Goal: Task Accomplishment & Management: Manage account settings

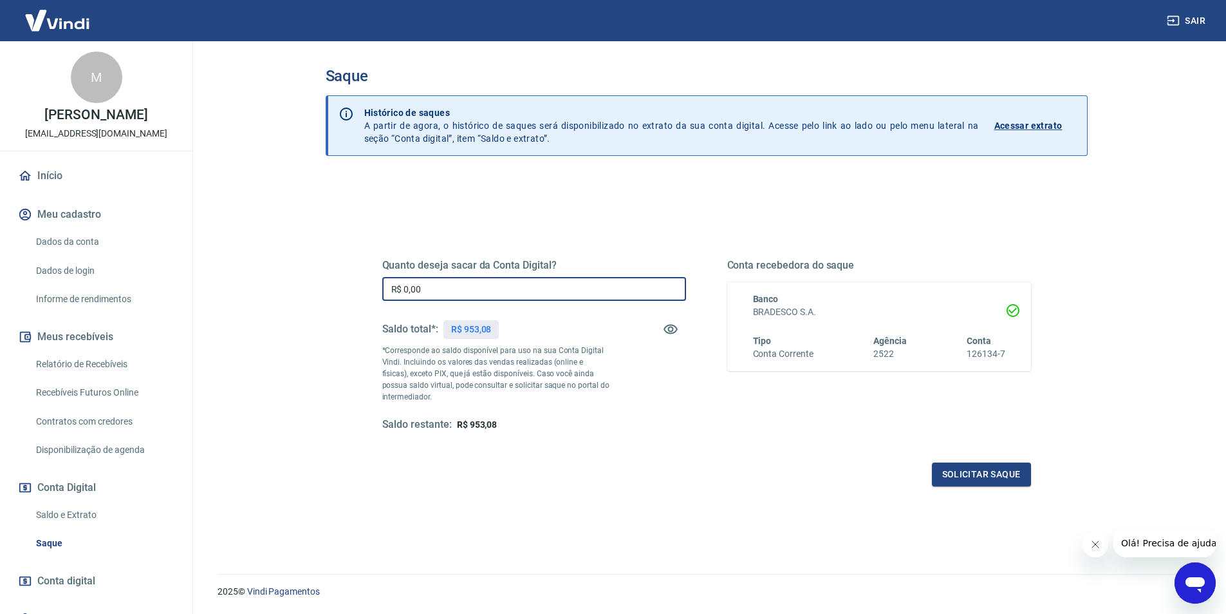
click at [454, 294] on input "R$ 0,00" at bounding box center [534, 289] width 304 height 24
type input "R$ 953,08"
click at [936, 475] on button "Solicitar saque" at bounding box center [981, 474] width 99 height 24
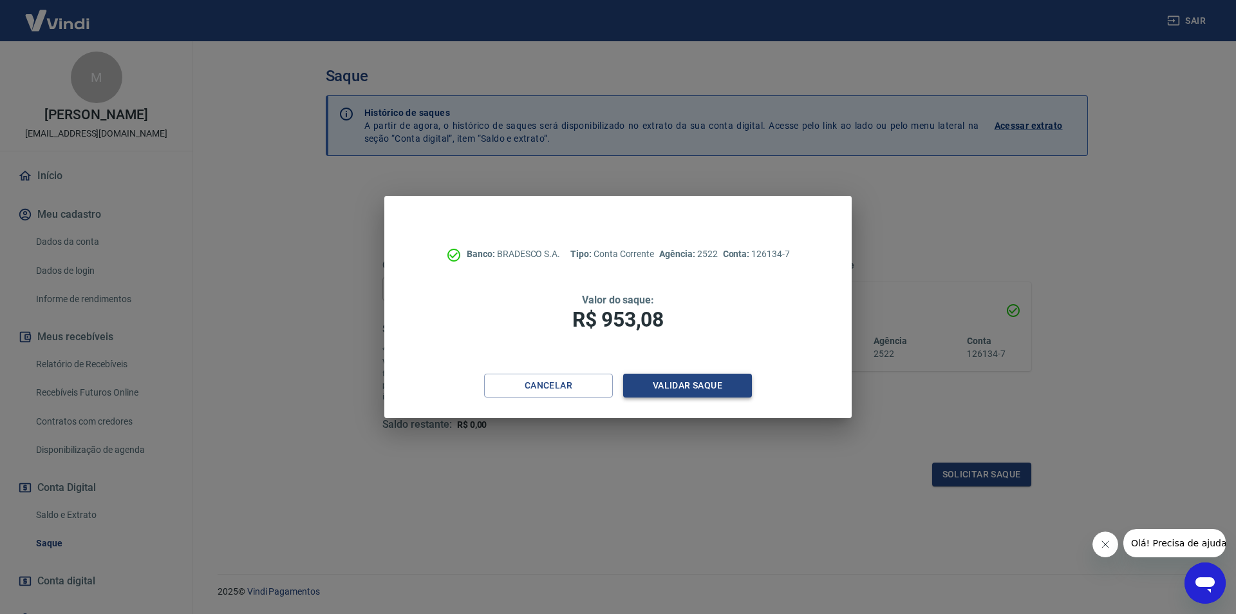
click at [730, 380] on button "Validar saque" at bounding box center [687, 385] width 129 height 24
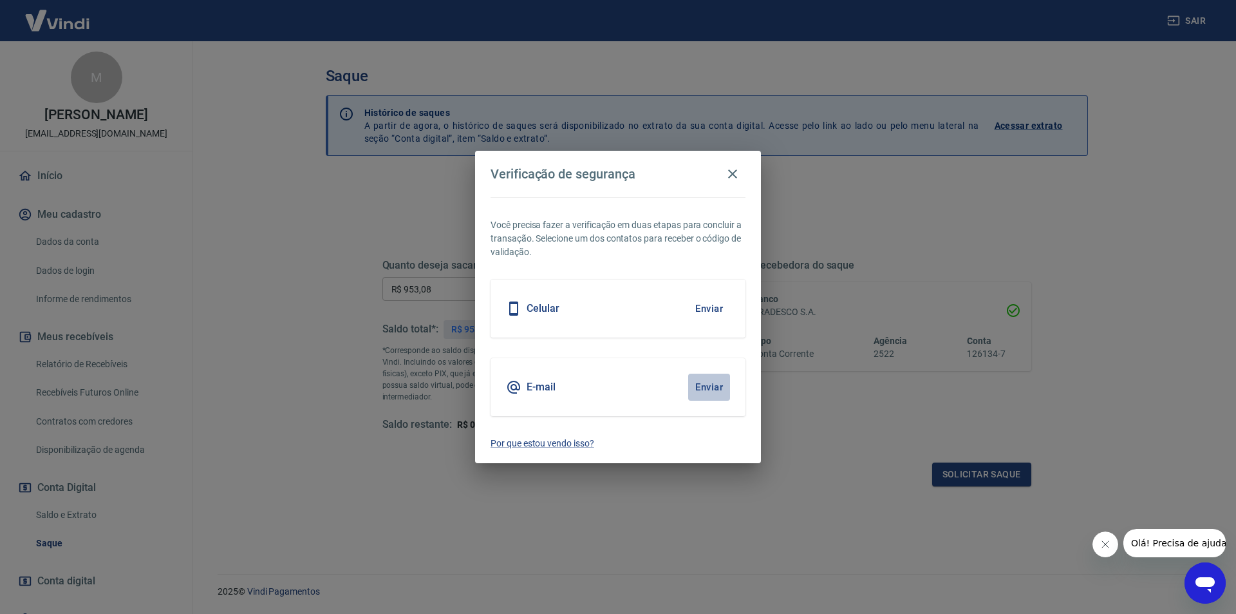
click at [723, 382] on button "Enviar" at bounding box center [709, 386] width 42 height 27
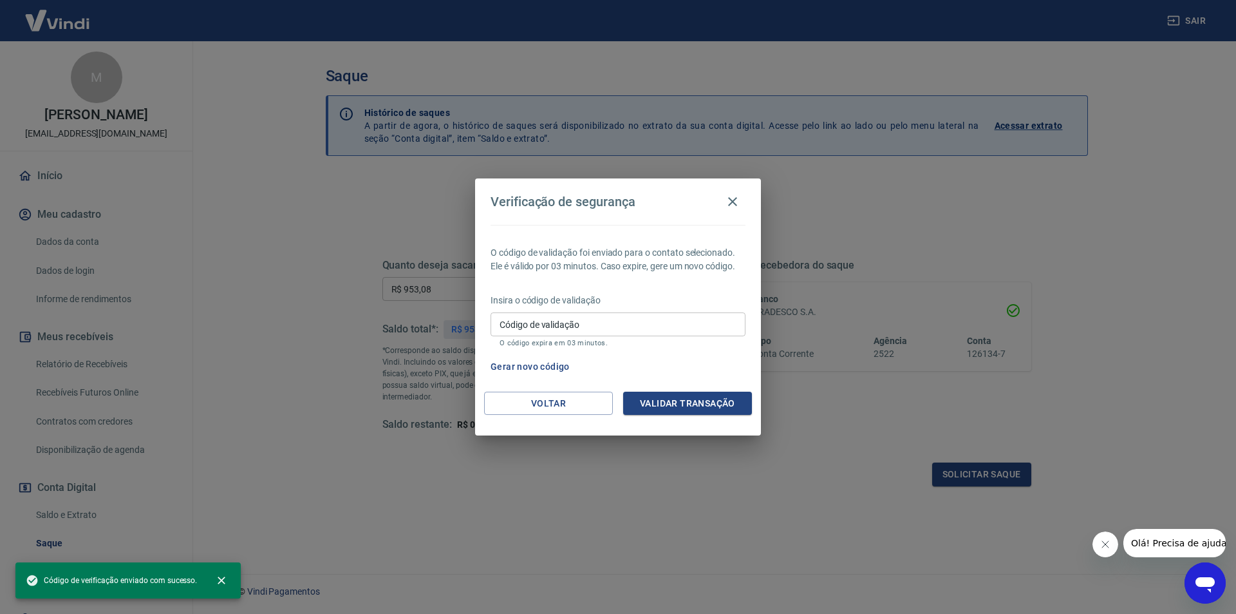
click at [706, 408] on button "Validar transação" at bounding box center [687, 403] width 129 height 24
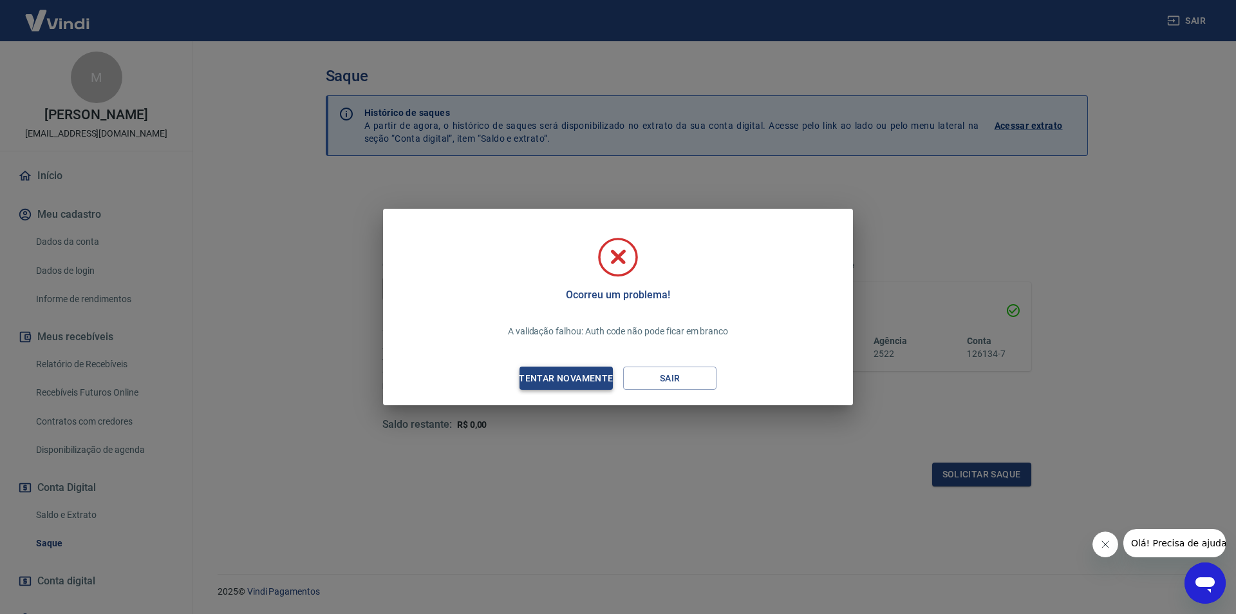
click at [598, 379] on div "Tentar novamente" at bounding box center [565, 378] width 125 height 16
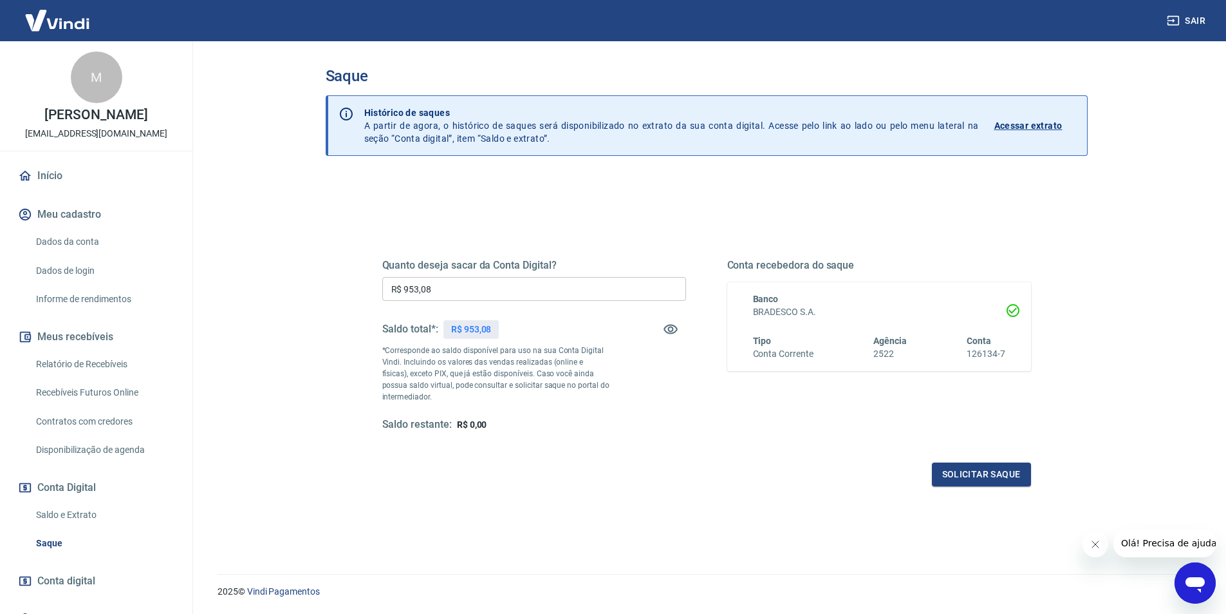
click at [932, 462] on button "Solicitar saque" at bounding box center [981, 474] width 99 height 24
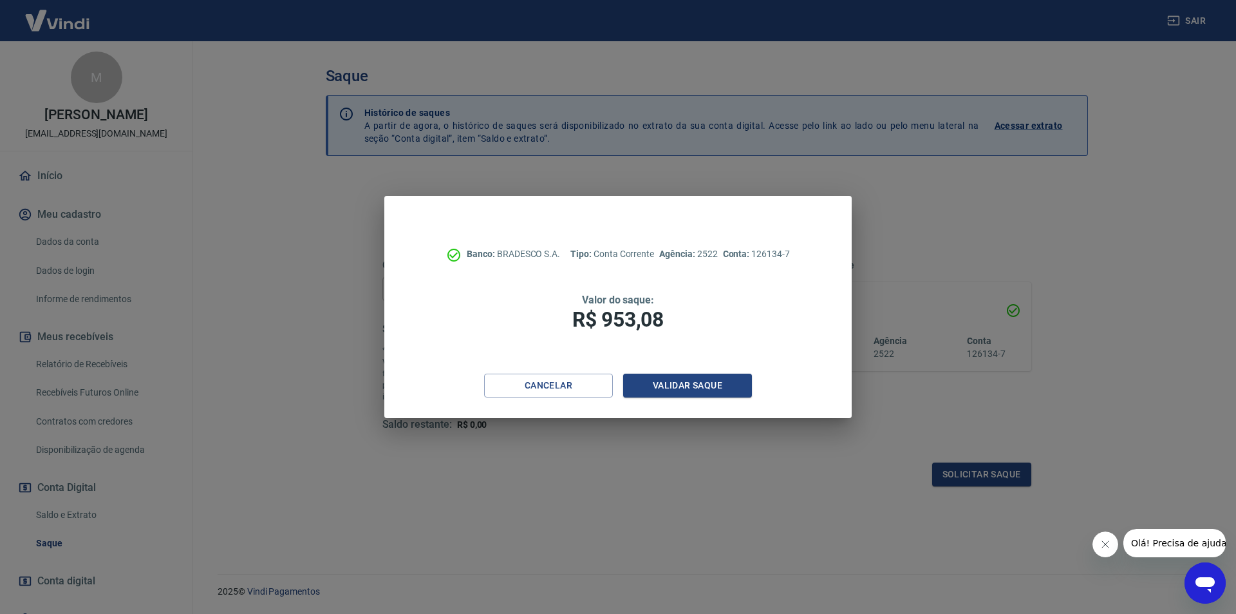
click at [908, 225] on div "Banco: BRADESCO S.A. Tipo: Conta Corrente Agência: 2522 Conta: 126134-7 Valor d…" at bounding box center [618, 307] width 1236 height 614
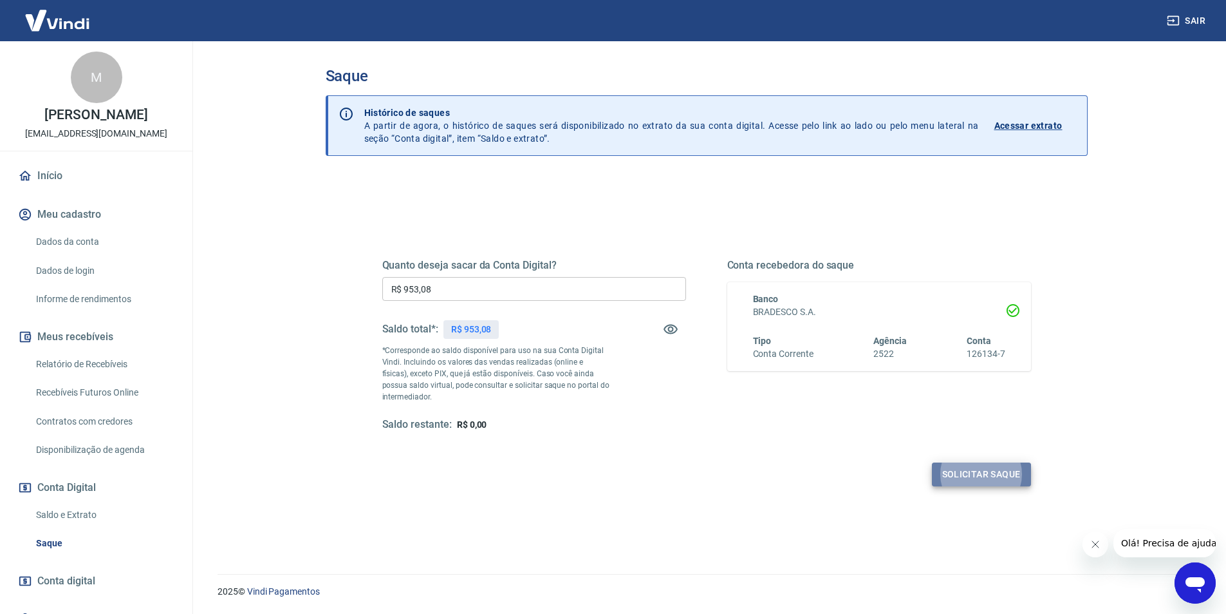
click at [940, 470] on button "Solicitar saque" at bounding box center [981, 474] width 99 height 24
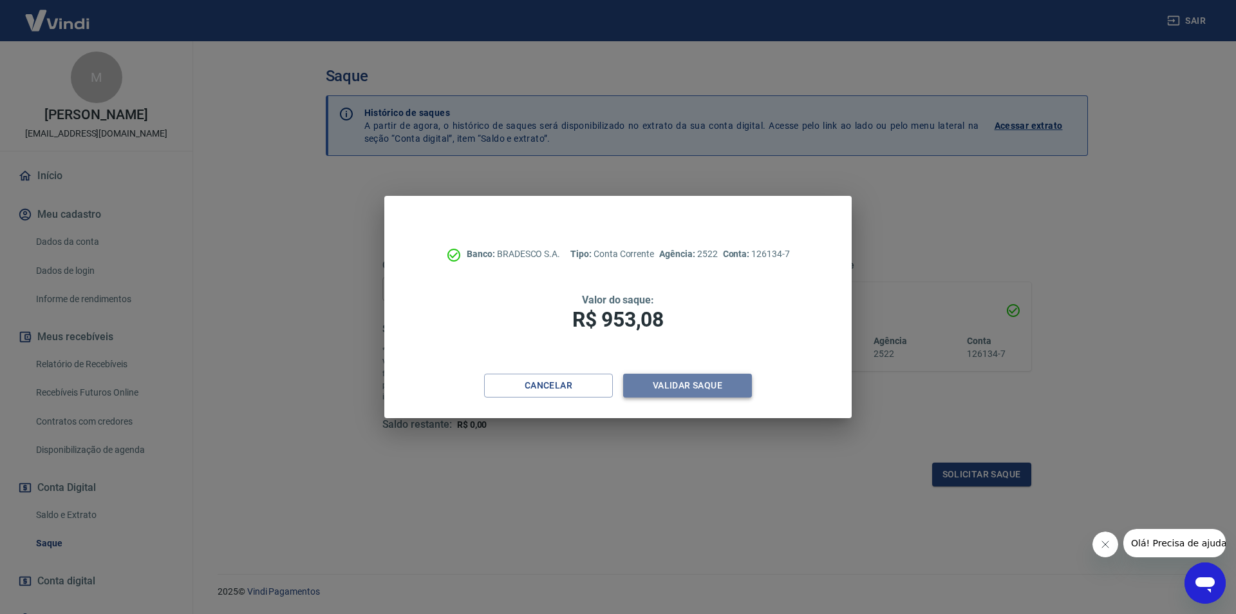
click at [691, 385] on button "Validar saque" at bounding box center [687, 385] width 129 height 24
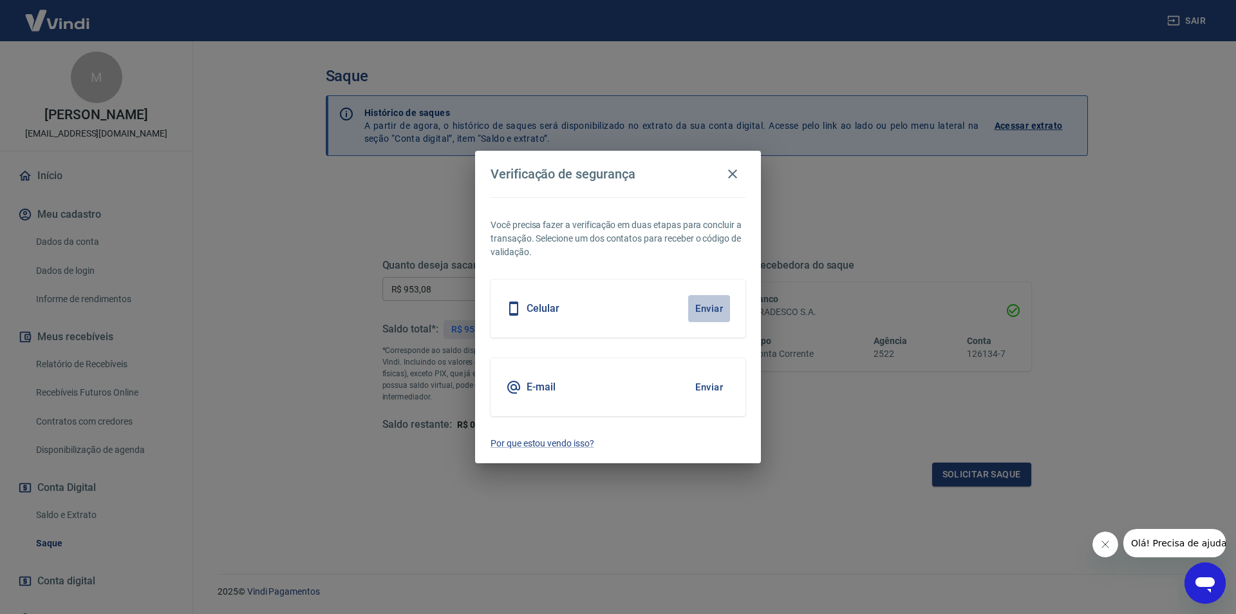
click at [720, 308] on button "Enviar" at bounding box center [709, 308] width 42 height 27
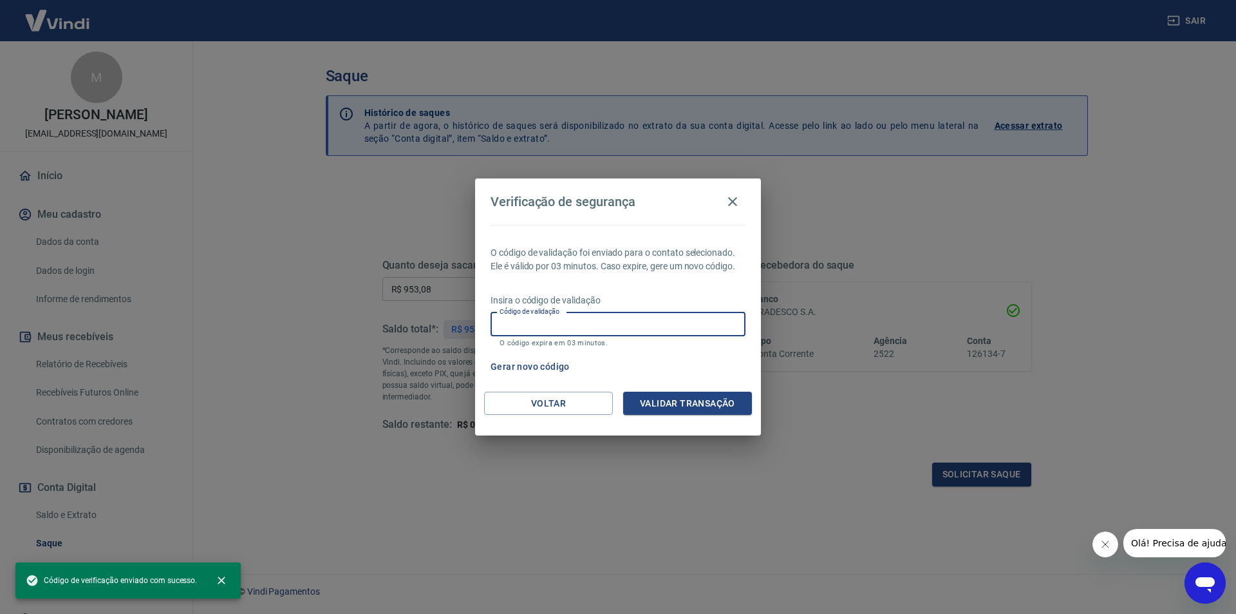
click at [682, 325] on input "Código de validação" at bounding box center [618, 324] width 255 height 24
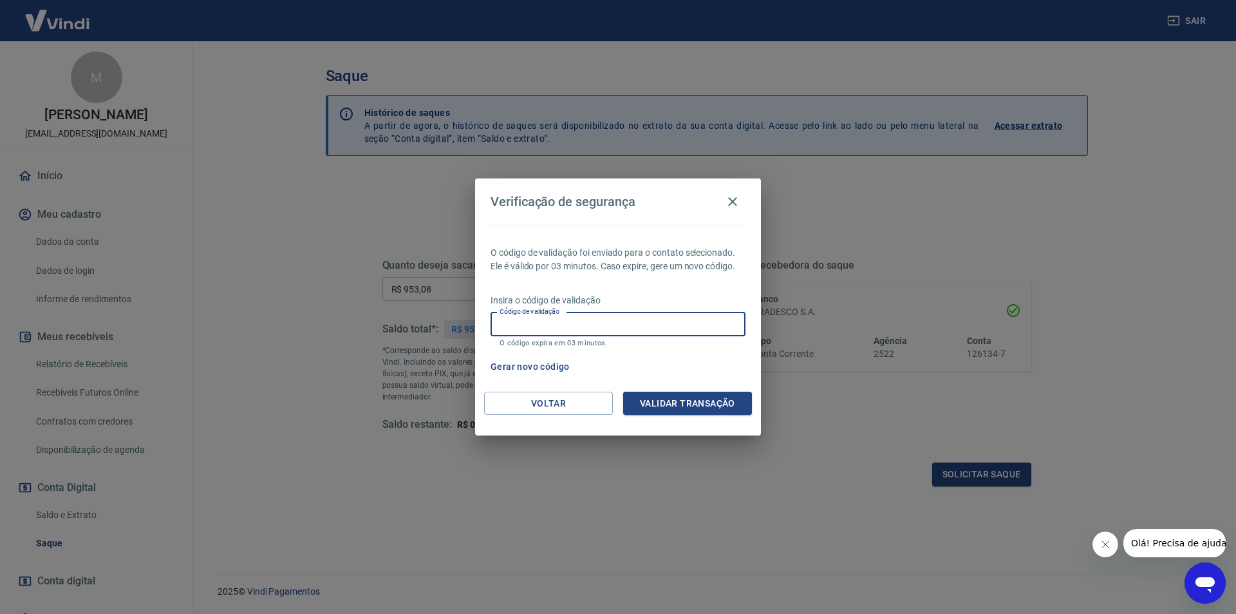
click at [541, 326] on input "Código de validação" at bounding box center [618, 324] width 255 height 24
type input "608558"
click at [660, 399] on button "Validar transação" at bounding box center [687, 403] width 129 height 24
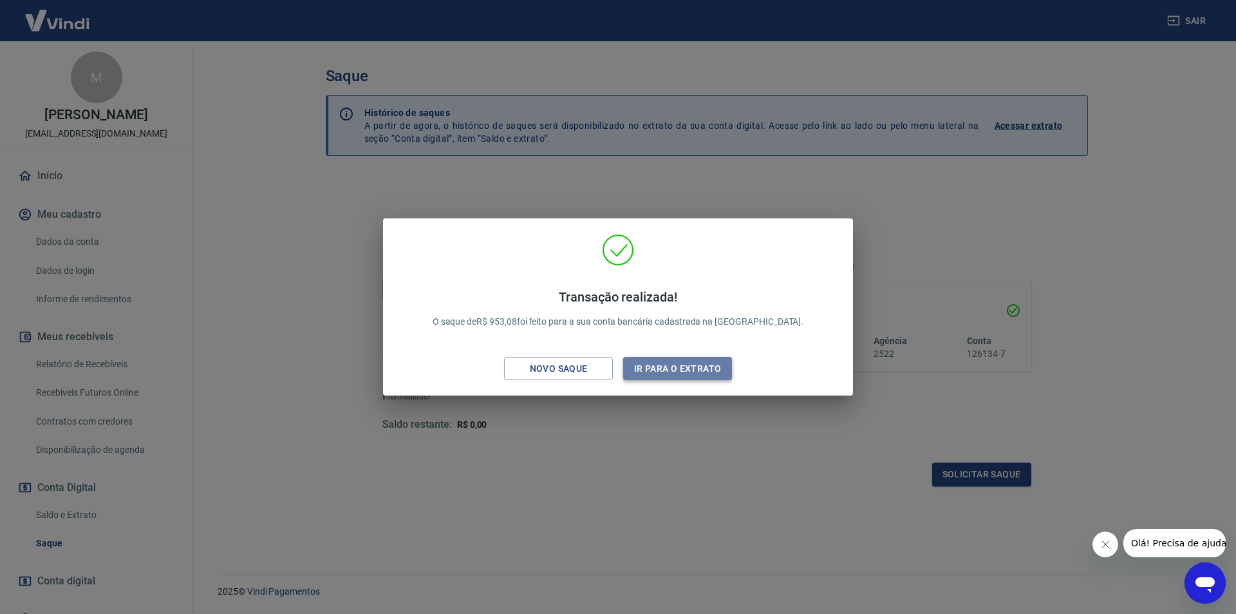
click at [671, 359] on button "Ir para o extrato" at bounding box center [677, 369] width 109 height 24
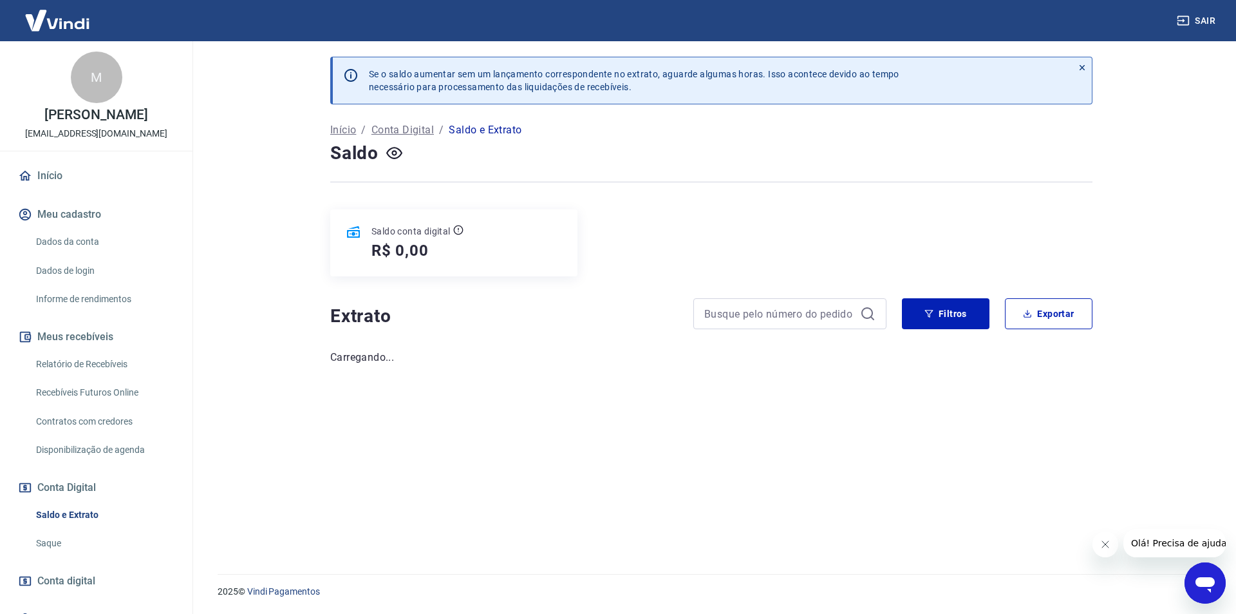
click at [393, 131] on p "Conta Digital" at bounding box center [402, 129] width 62 height 15
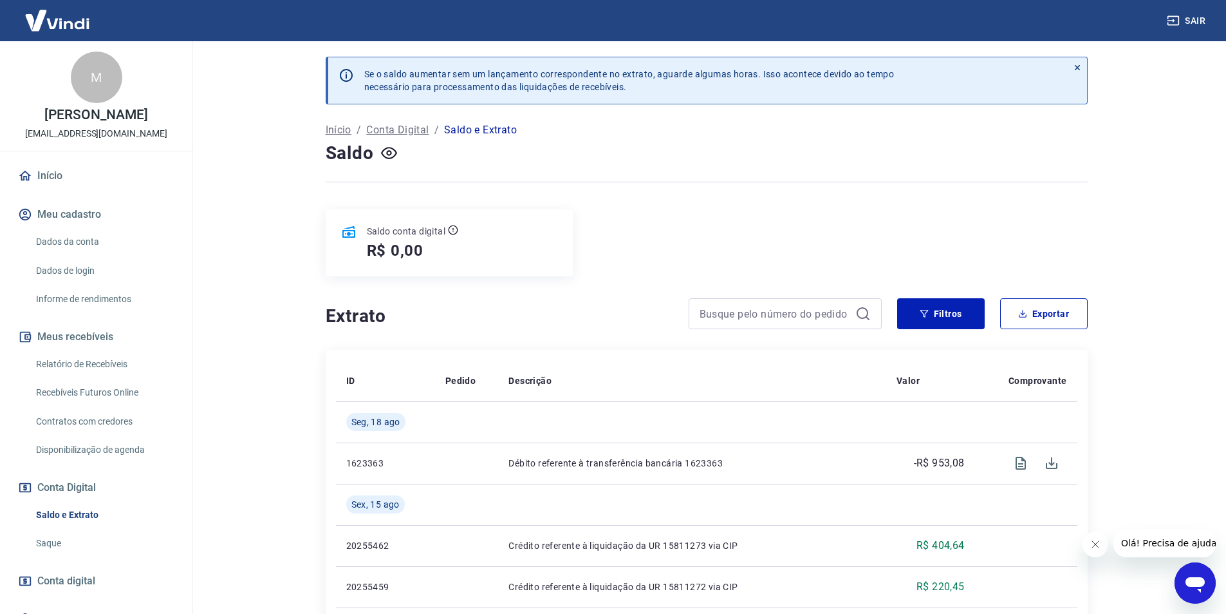
click at [381, 133] on p "Conta Digital" at bounding box center [397, 129] width 62 height 15
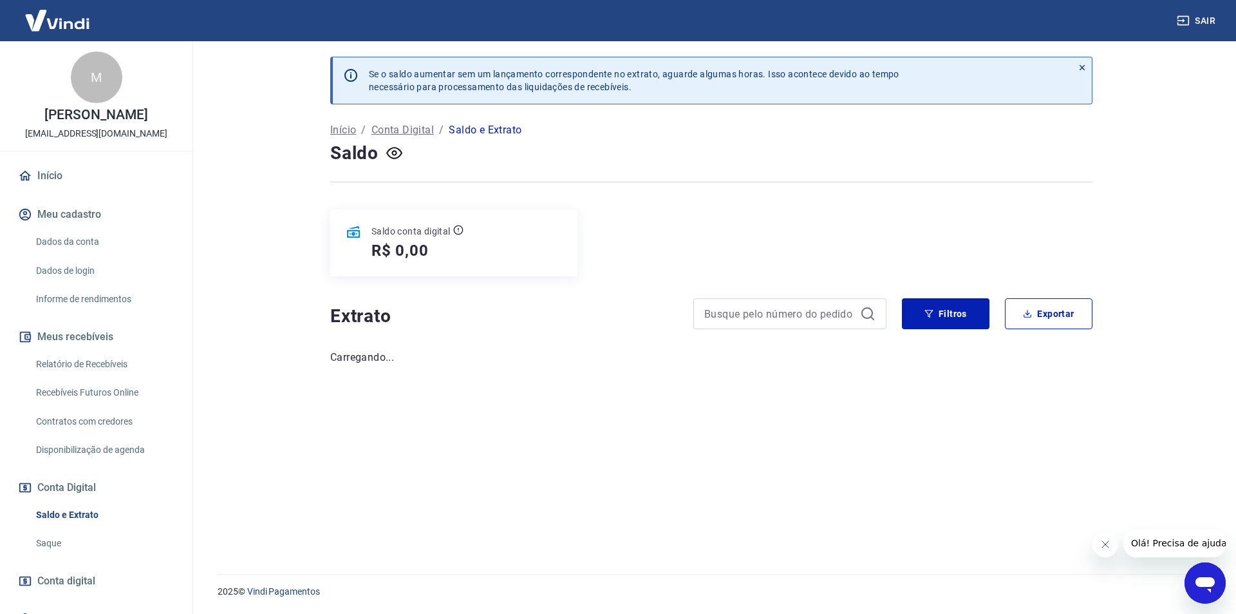
click at [348, 137] on p "Início" at bounding box center [343, 129] width 26 height 15
click at [348, 132] on p "Início" at bounding box center [343, 129] width 26 height 15
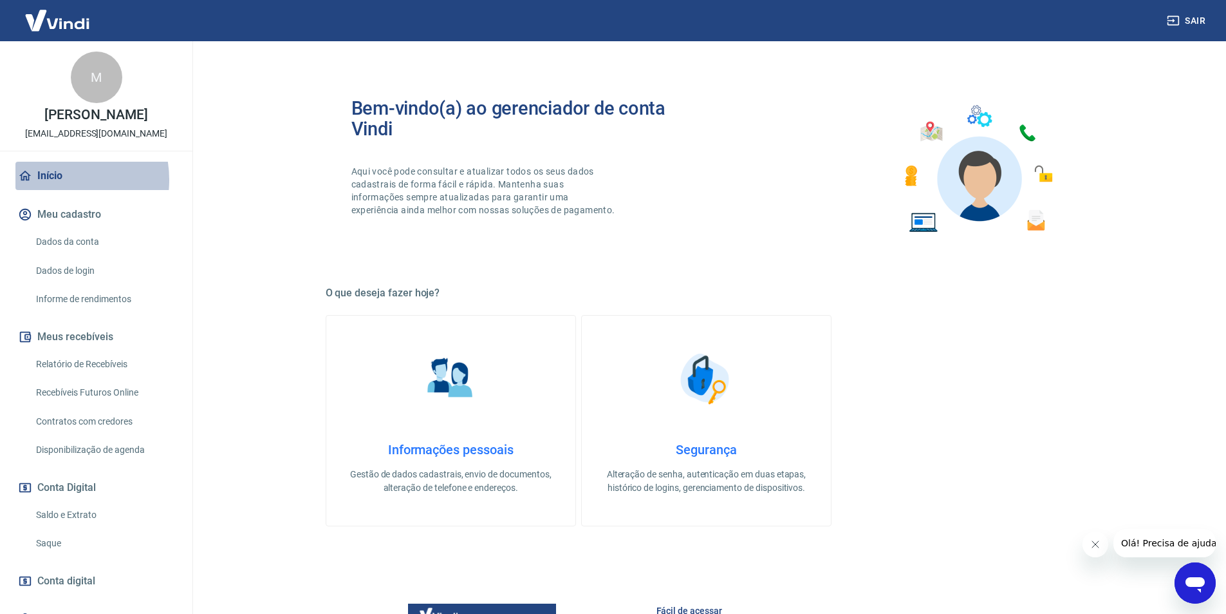
click at [52, 178] on link "Início" at bounding box center [96, 176] width 162 height 28
click at [108, 339] on button "Meus recebíveis" at bounding box center [96, 337] width 162 height 28
